Goal: Information Seeking & Learning: Compare options

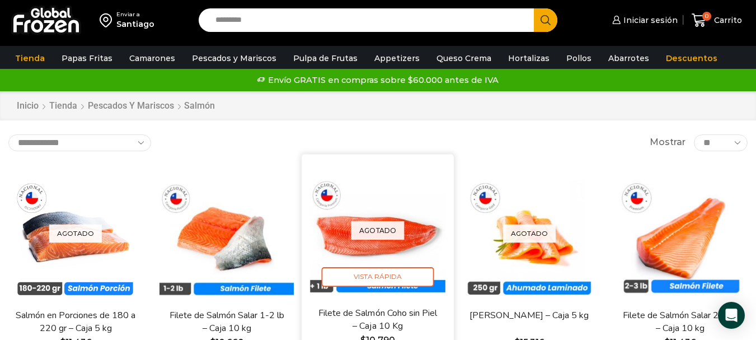
click at [420, 251] on div "Agotado Vista Rápida" at bounding box center [377, 229] width 135 height 135
click at [408, 245] on div "Agotado Vista Rápida" at bounding box center [377, 229] width 135 height 135
click at [391, 239] on p "Agotado" at bounding box center [377, 230] width 53 height 18
click at [399, 324] on link "Filete de Salmón Coho sin Piel – Caja 10 Kg" at bounding box center [378, 319] width 122 height 26
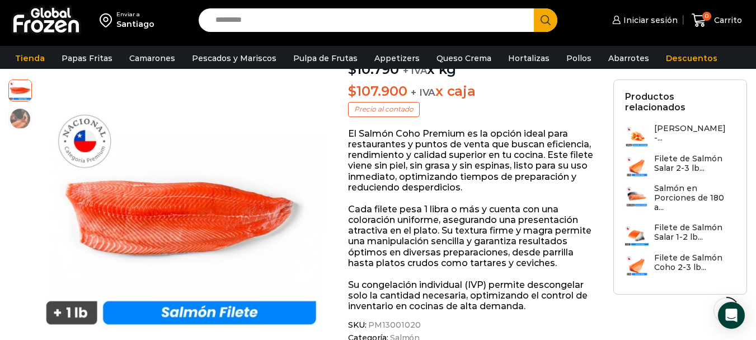
scroll to position [129, 0]
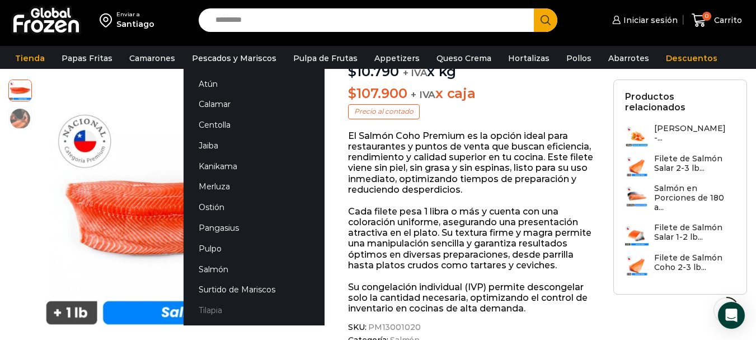
click at [215, 306] on link "Tilapia" at bounding box center [253, 310] width 141 height 21
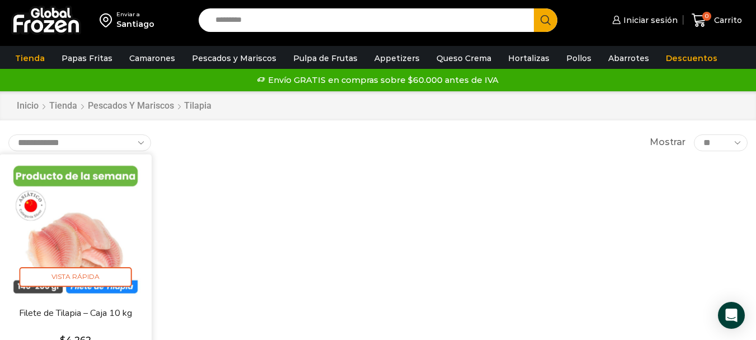
click at [104, 308] on link "Filete de Tilapia – Caja 10 kg" at bounding box center [76, 312] width 122 height 13
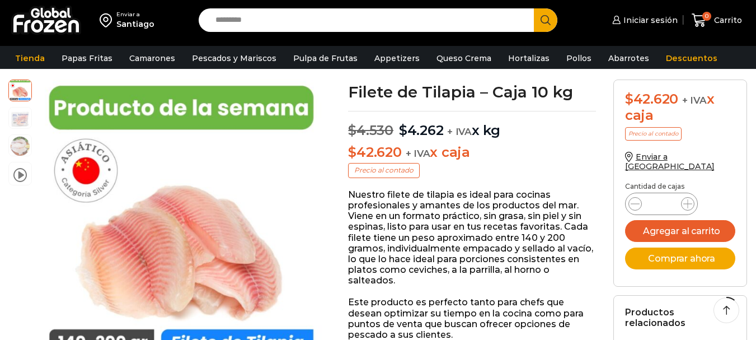
scroll to position [148, 0]
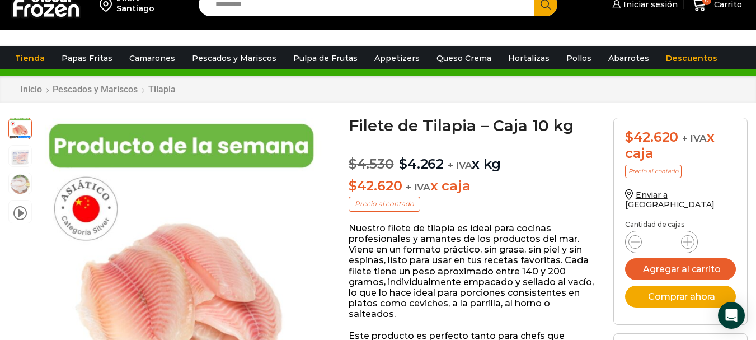
scroll to position [0, 0]
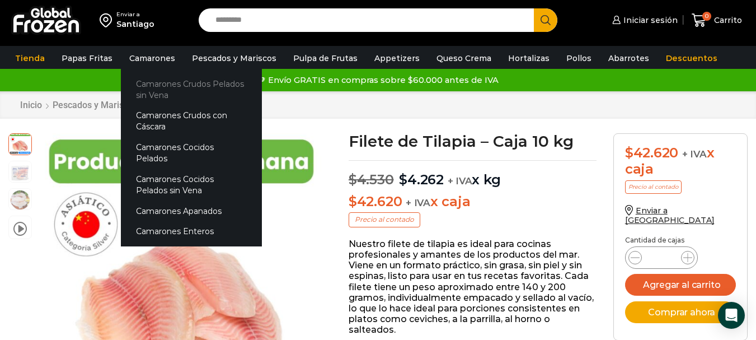
click at [147, 85] on link "Camarones Crudos Pelados sin Vena" at bounding box center [191, 89] width 141 height 32
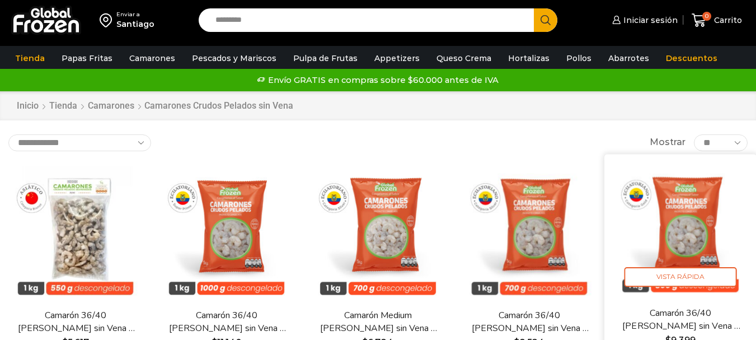
click at [697, 306] on link "Camarón 36/40 [PERSON_NAME] sin Vena – Gold – Caja 10 kg" at bounding box center [680, 319] width 122 height 26
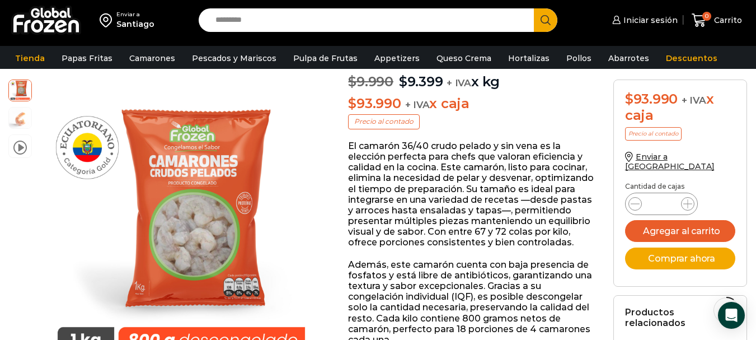
scroll to position [157, 0]
